Goal: Task Accomplishment & Management: Manage account settings

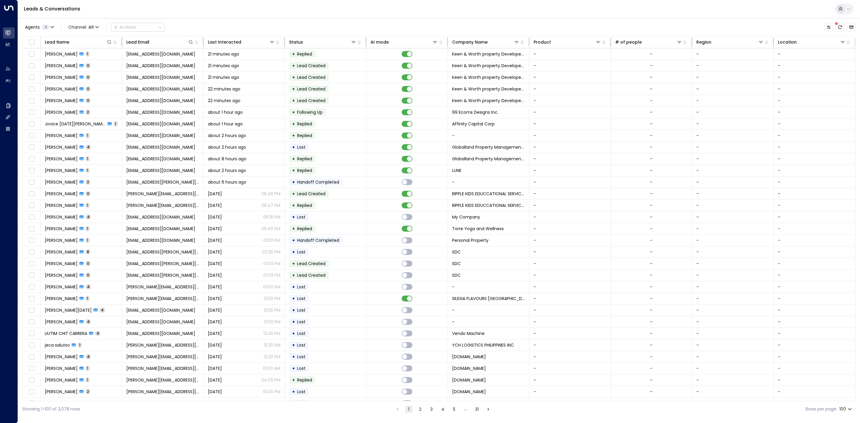
scroll to position [45, 0]
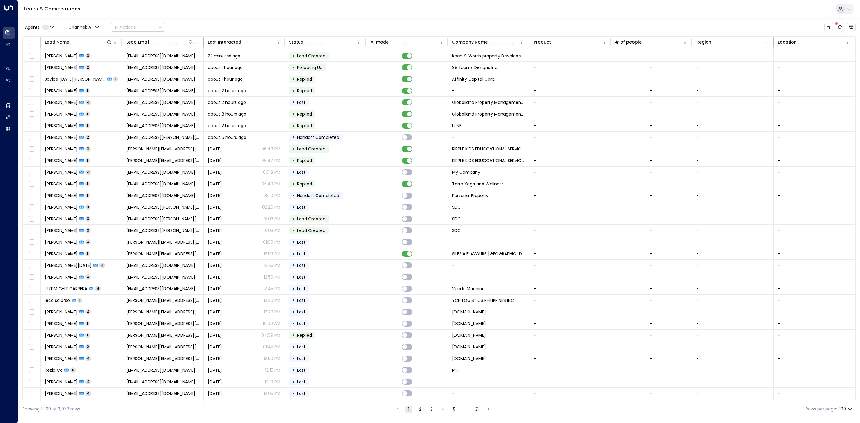
click at [420, 410] on button "2" at bounding box center [420, 409] width 7 height 7
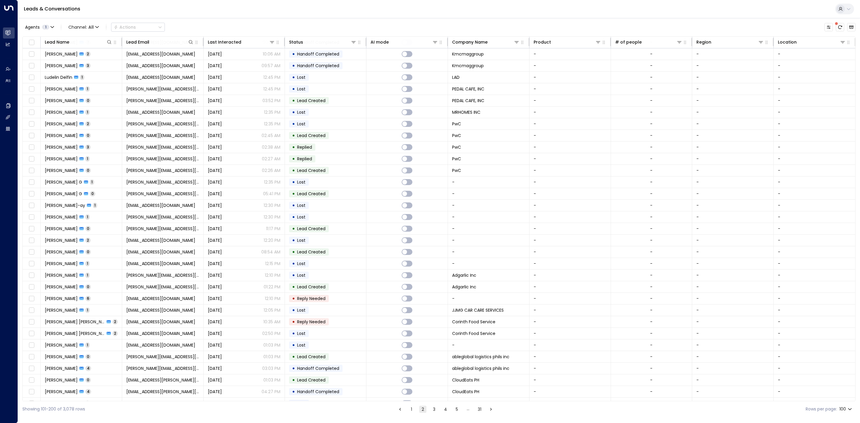
scroll to position [828, 0]
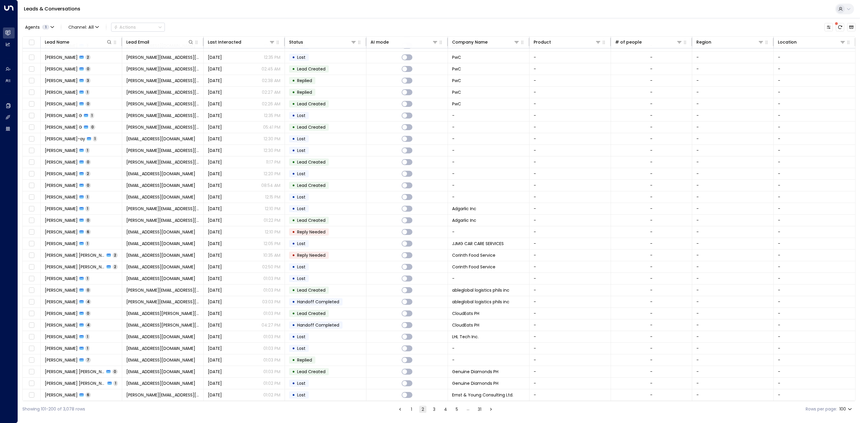
click at [434, 409] on button "3" at bounding box center [434, 409] width 7 height 7
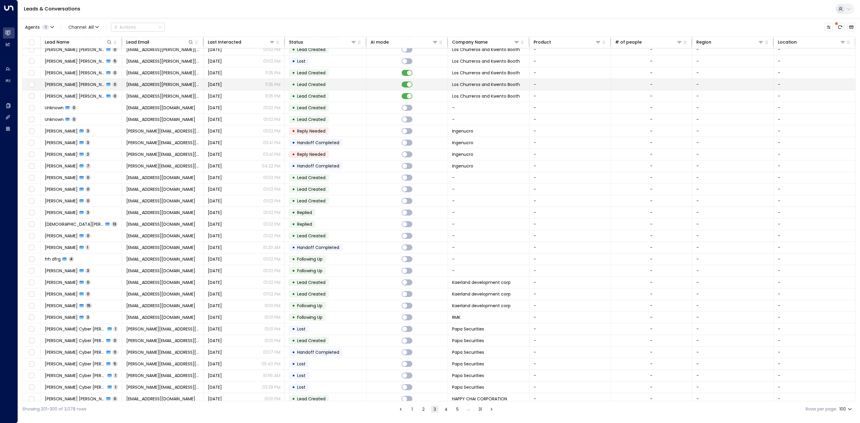
scroll to position [520, 0]
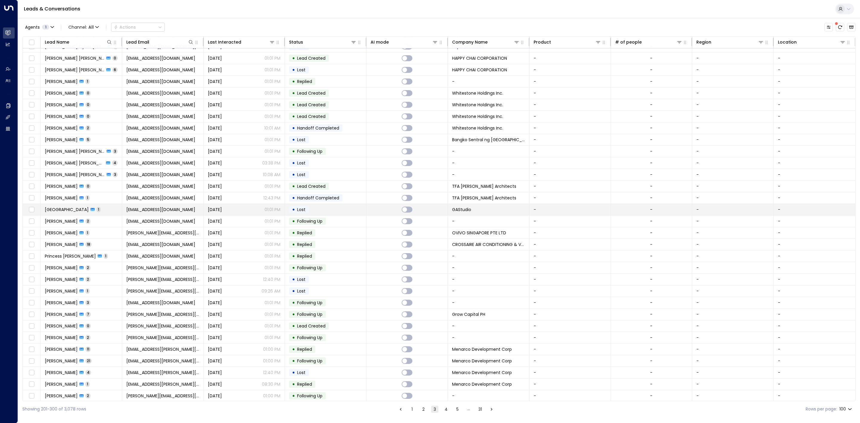
click at [327, 215] on td "• Lost" at bounding box center [326, 209] width 82 height 11
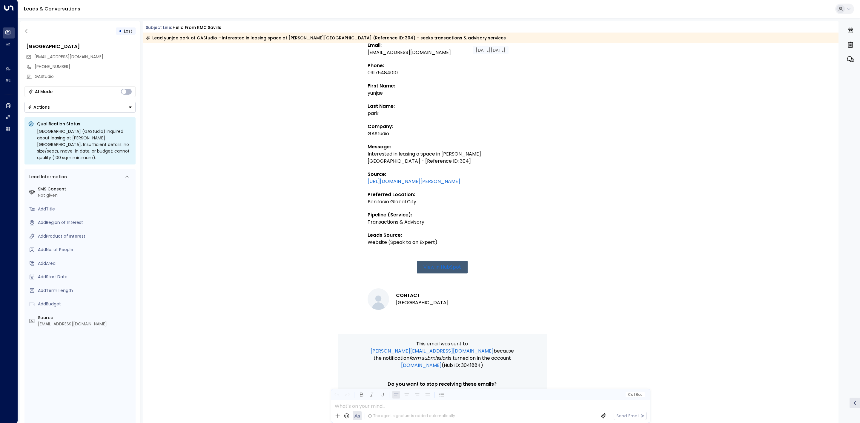
scroll to position [38, 0]
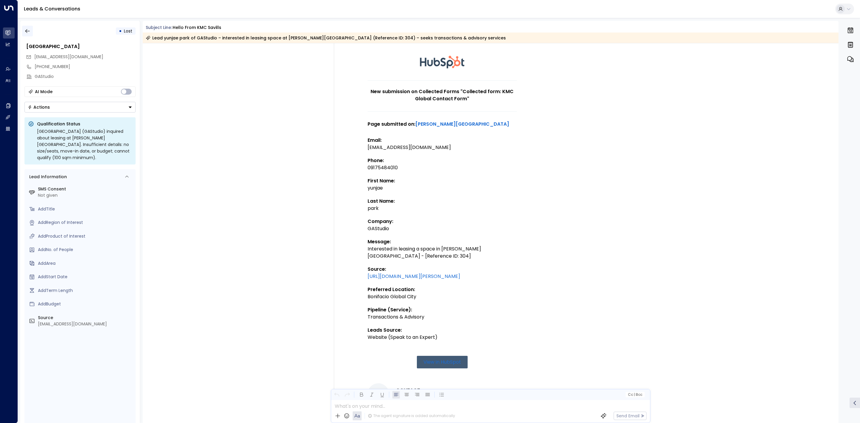
click at [28, 31] on icon "button" at bounding box center [27, 31] width 6 height 6
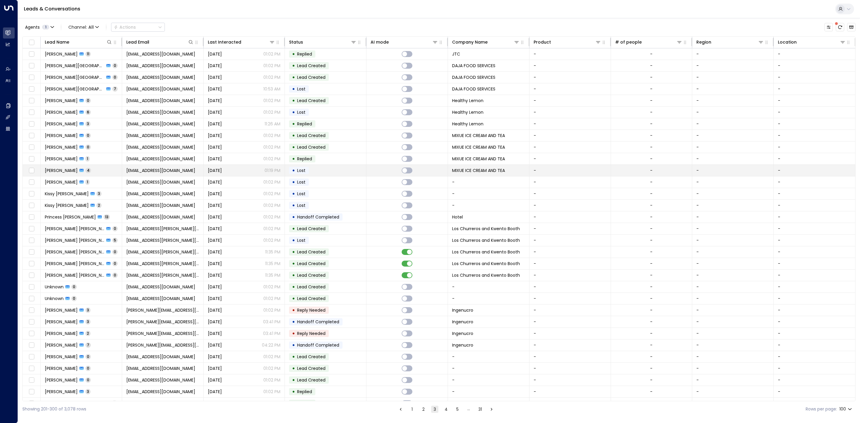
scroll to position [543, 0]
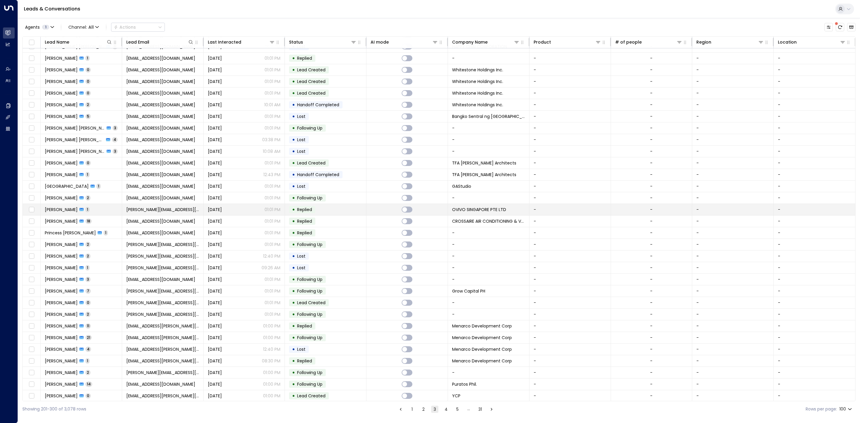
click at [325, 215] on td "• Replied" at bounding box center [326, 209] width 82 height 11
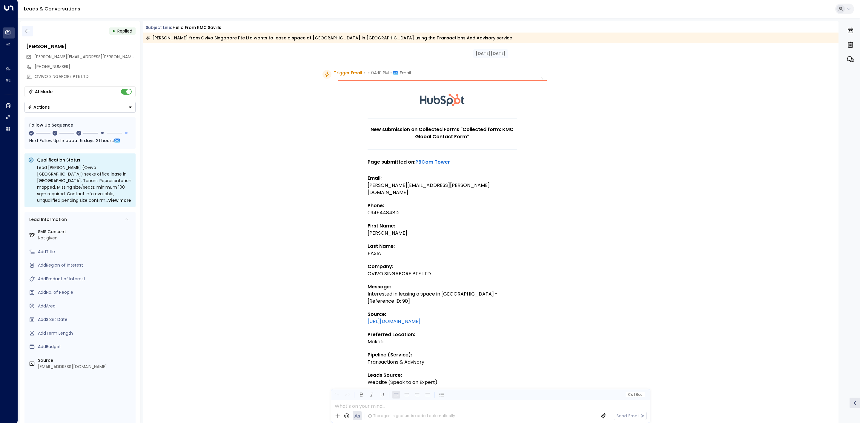
click at [30, 34] on button "button" at bounding box center [27, 31] width 11 height 11
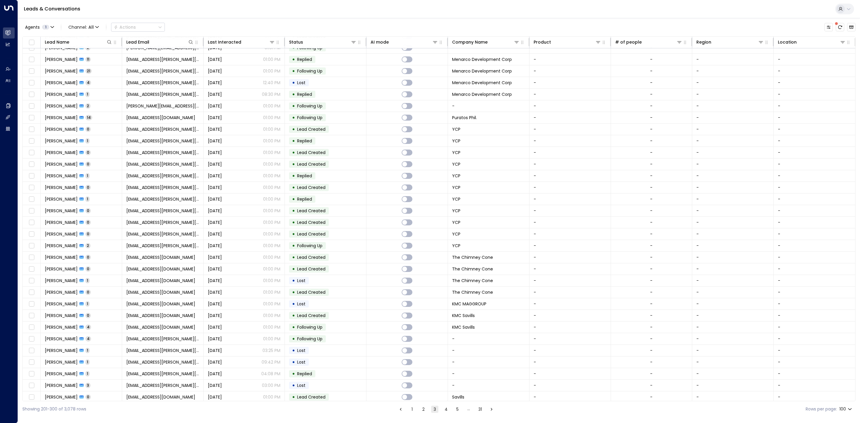
scroll to position [828, 0]
click at [421, 409] on button "2" at bounding box center [423, 409] width 7 height 7
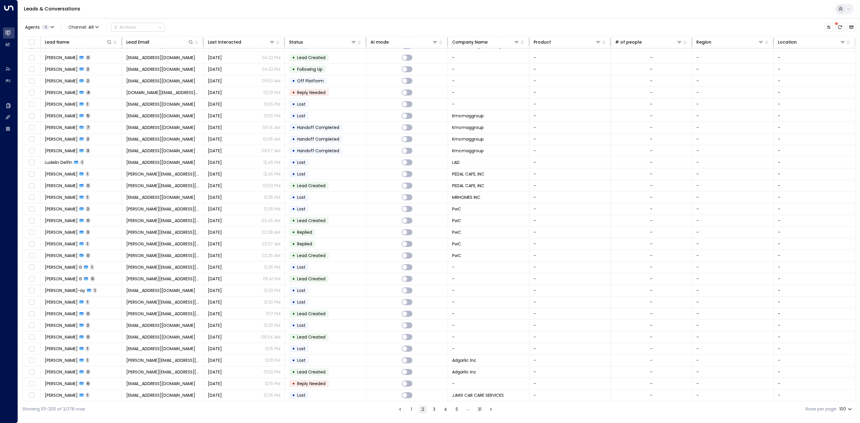
scroll to position [828, 0]
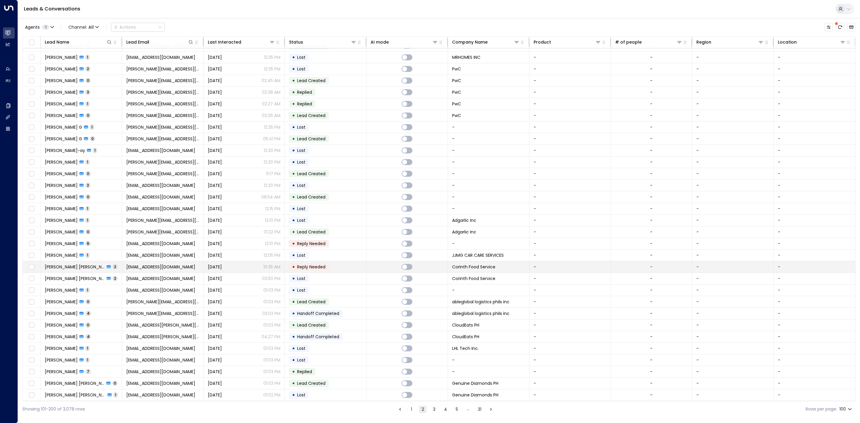
click at [327, 266] on span "Reply Needed" at bounding box center [311, 267] width 33 height 6
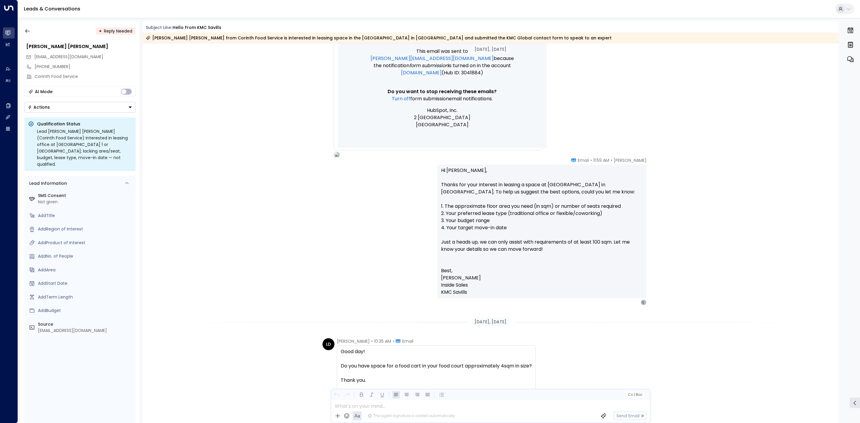
scroll to position [478, 0]
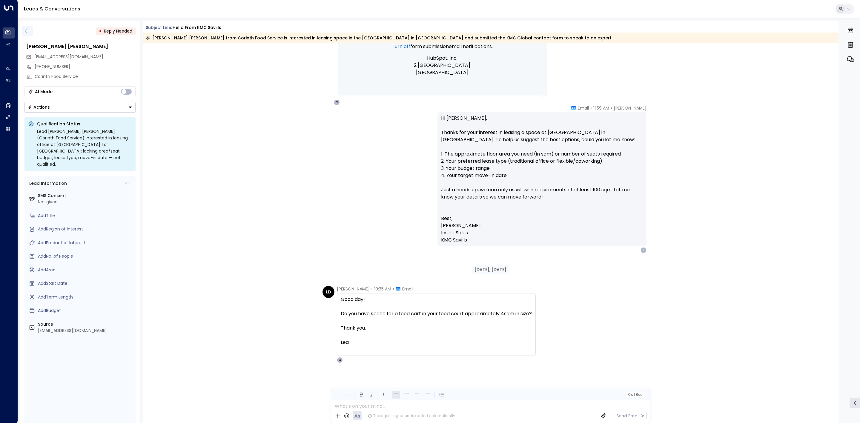
click at [27, 32] on icon "button" at bounding box center [27, 31] width 6 height 6
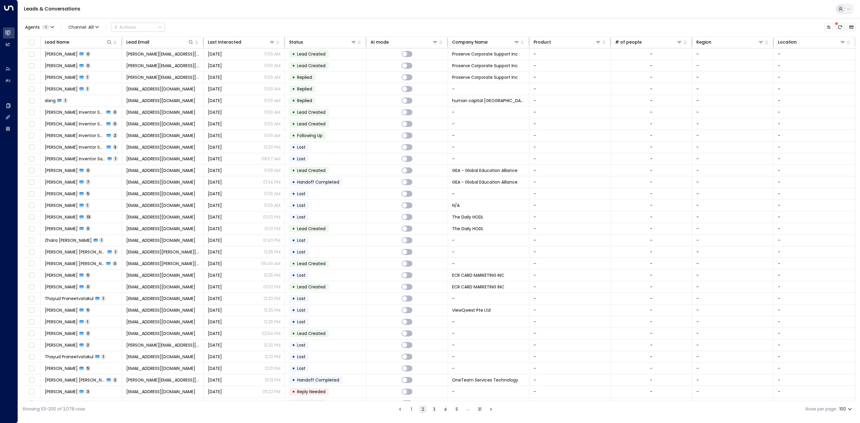
scroll to position [472, 0]
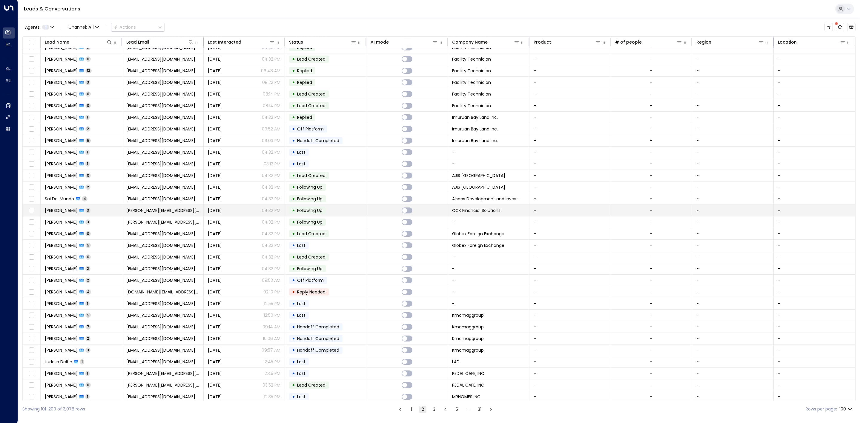
click at [288, 216] on td "• Following Up" at bounding box center [326, 210] width 82 height 11
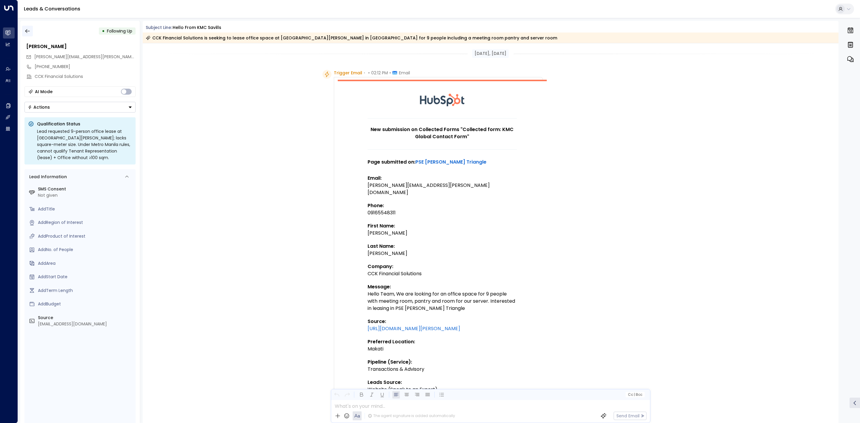
click at [30, 30] on icon "button" at bounding box center [27, 31] width 6 height 6
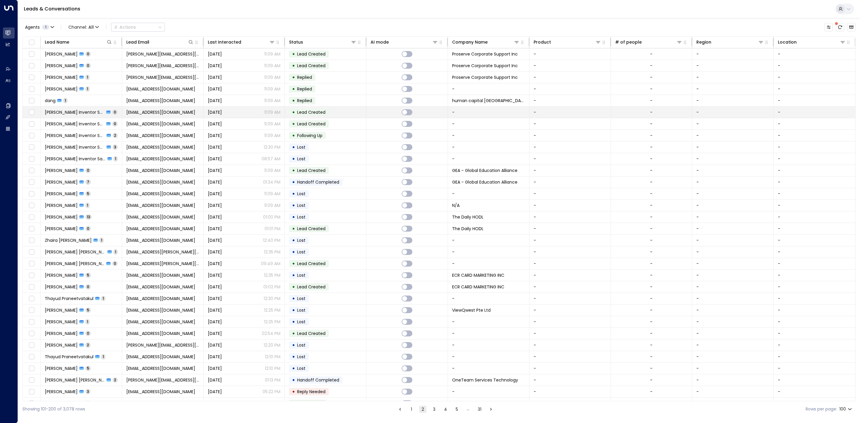
scroll to position [437, 0]
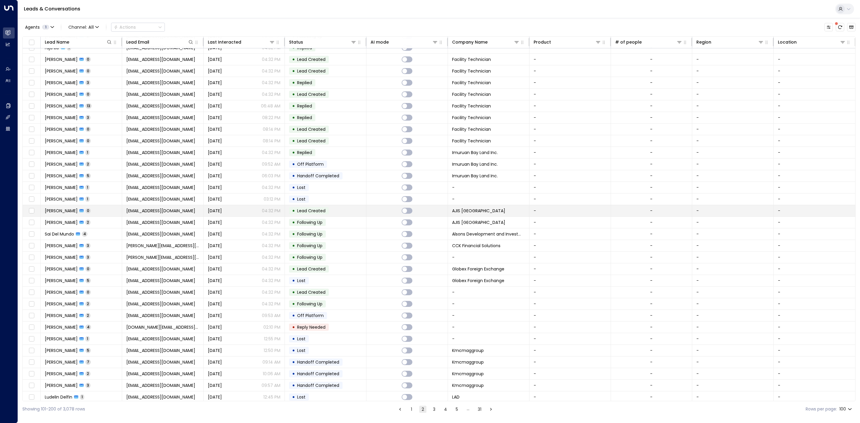
click at [304, 214] on span "Lead Created" at bounding box center [311, 211] width 28 height 6
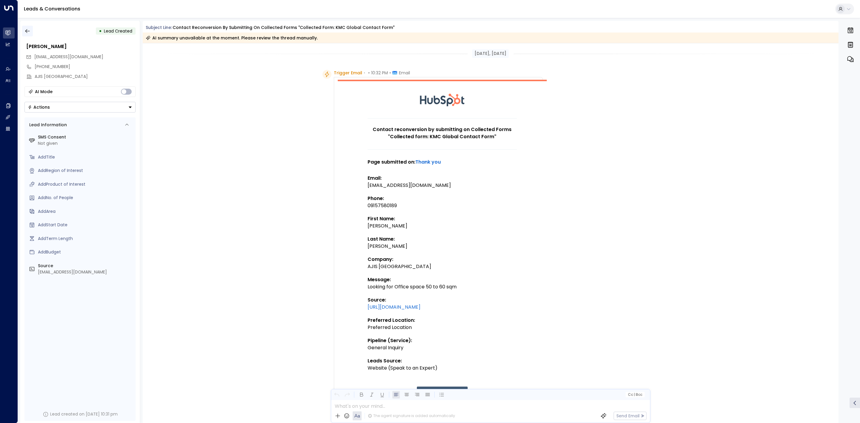
click at [30, 33] on icon "button" at bounding box center [27, 31] width 6 height 6
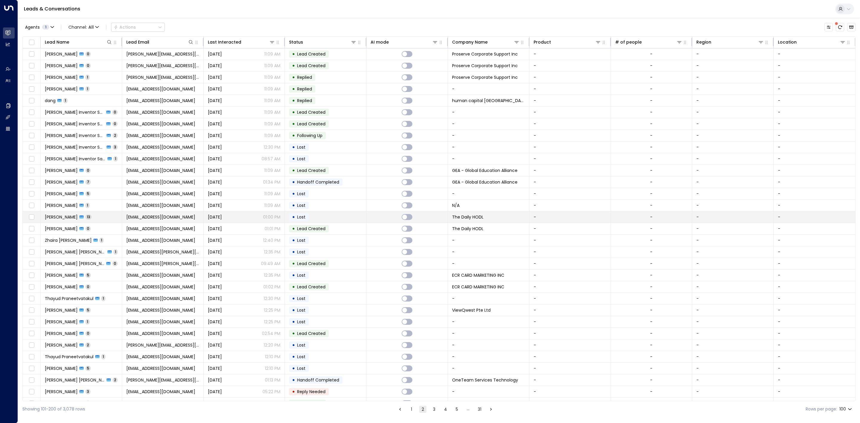
scroll to position [437, 0]
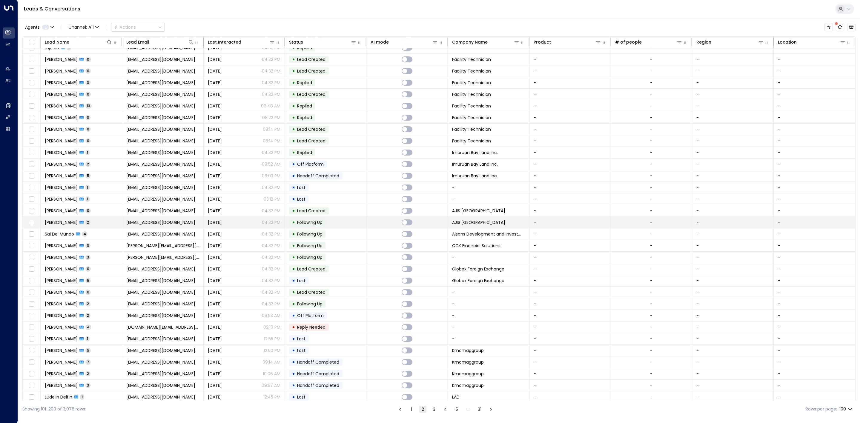
click at [366, 228] on td at bounding box center [407, 222] width 82 height 11
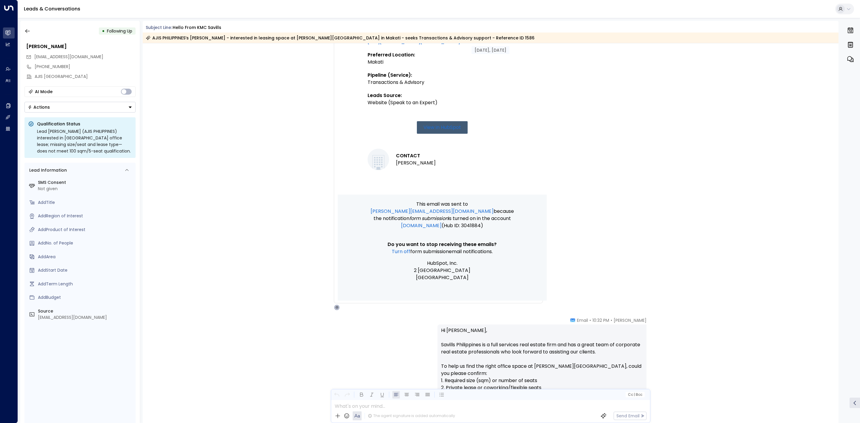
scroll to position [138, 0]
